Goal: Information Seeking & Learning: Compare options

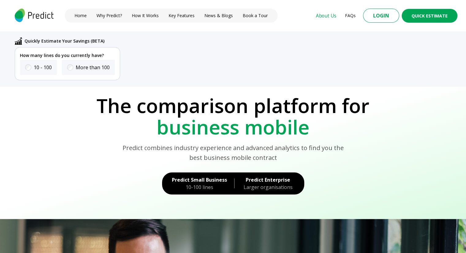
click at [328, 14] on link "About Us" at bounding box center [326, 15] width 20 height 7
click at [80, 15] on link "Home" at bounding box center [80, 16] width 11 height 6
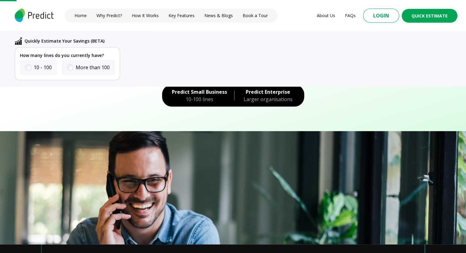
scroll to position [90, 0]
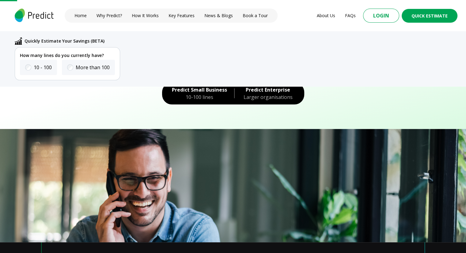
click at [207, 94] on div "10-100 lines" at bounding box center [199, 97] width 55 height 7
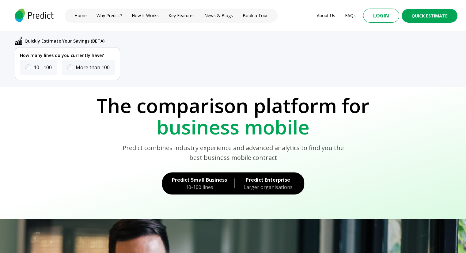
click at [101, 157] on div "Predict combines industry experience and advanced analytics to find you the bes…" at bounding box center [233, 150] width 449 height 25
click at [427, 15] on button "Quick Estimate" at bounding box center [429, 15] width 61 height 15
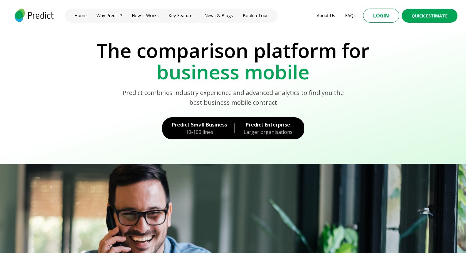
click at [281, 125] on div "Predict Enterprise" at bounding box center [268, 124] width 53 height 7
click at [215, 130] on div "10-100 lines" at bounding box center [199, 131] width 55 height 7
click at [449, 17] on button "Quick Estimate" at bounding box center [430, 15] width 47 height 11
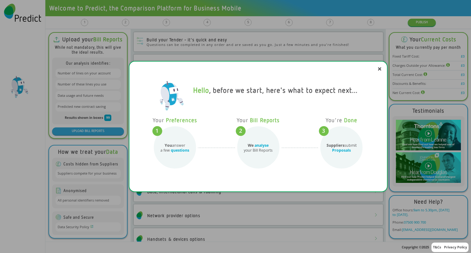
click at [380, 68] on icon at bounding box center [379, 68] width 3 height 3
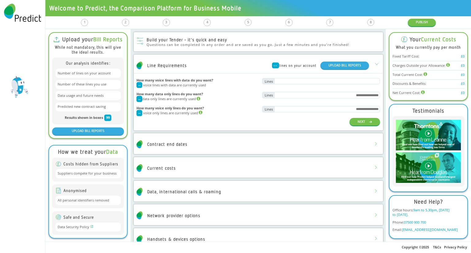
click at [14, 90] on img at bounding box center [18, 87] width 24 height 24
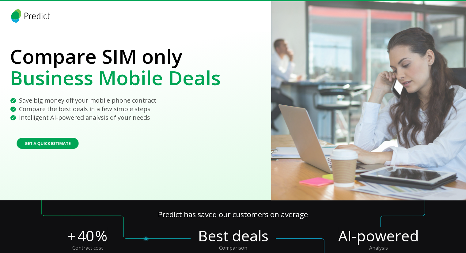
click at [75, 140] on button "Get a Quick Estimate" at bounding box center [48, 143] width 62 height 11
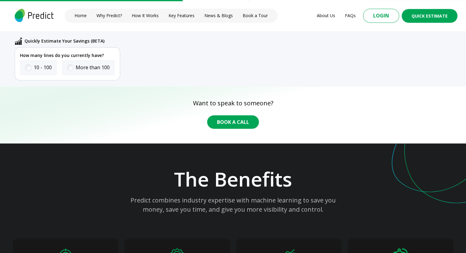
scroll to position [981, 0]
